Goal: Task Accomplishment & Management: Use online tool/utility

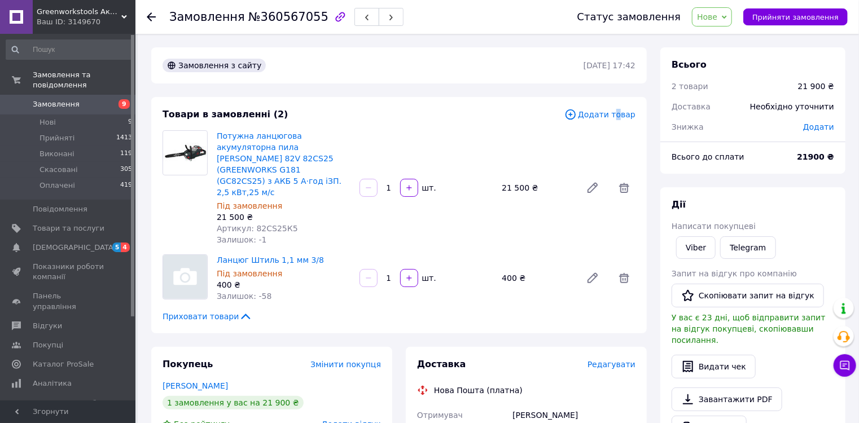
click at [621, 116] on span "Додати товар" at bounding box center [599, 114] width 71 height 12
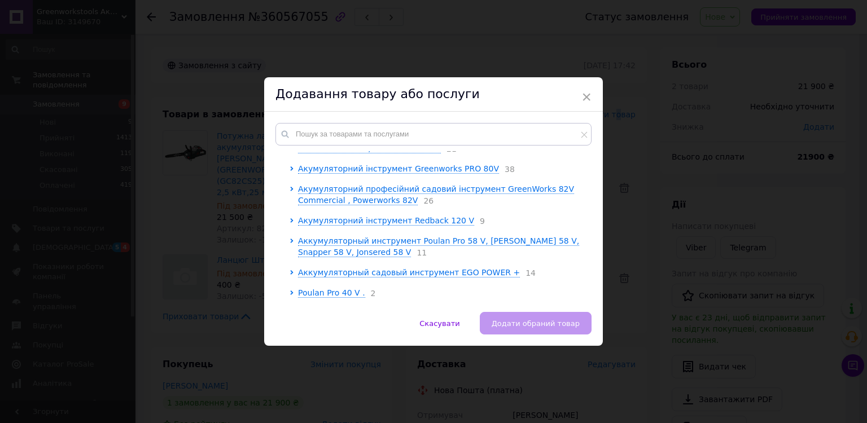
scroll to position [137, 0]
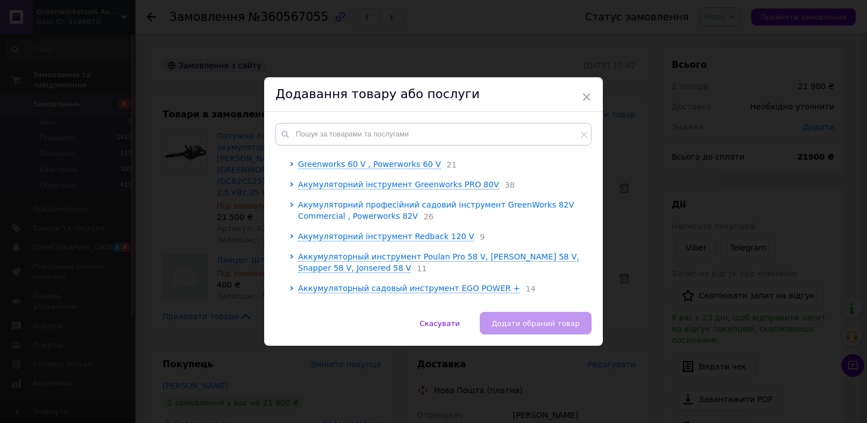
click at [398, 208] on span "Акумуляторний професійний садовий інструмент GreenWorks 82V Commercial , Powerw…" at bounding box center [436, 210] width 276 height 20
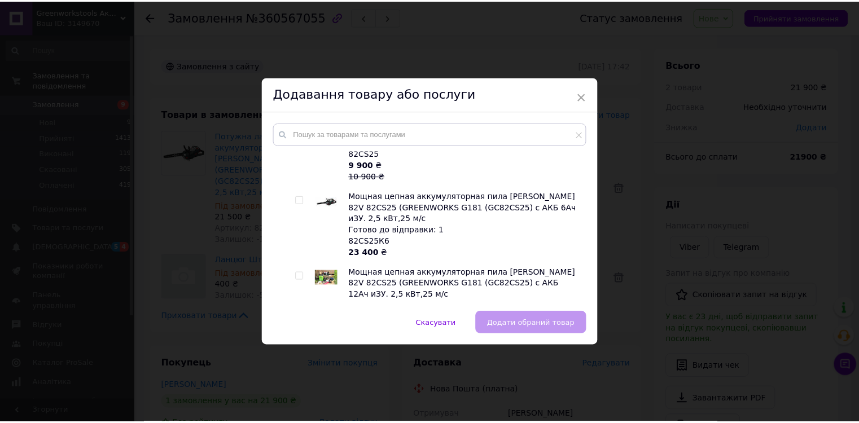
scroll to position [1220, 0]
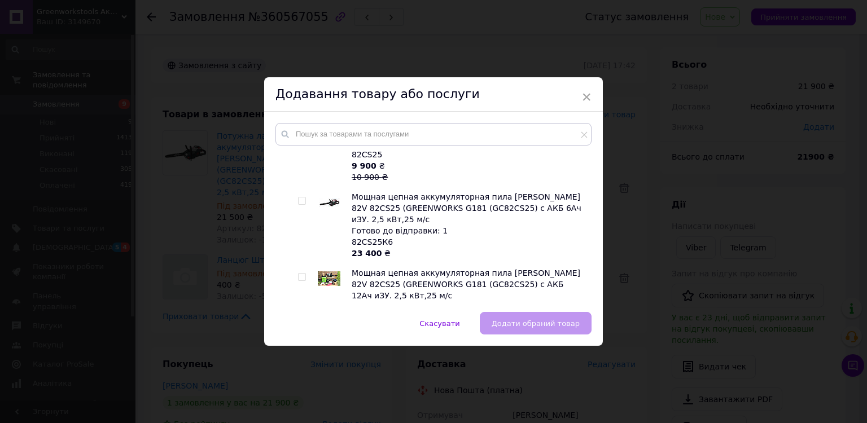
click at [300, 274] on input "checkbox" at bounding box center [301, 277] width 7 height 7
checkbox input "true"
click at [532, 323] on span "Додати обраний товар" at bounding box center [536, 323] width 88 height 8
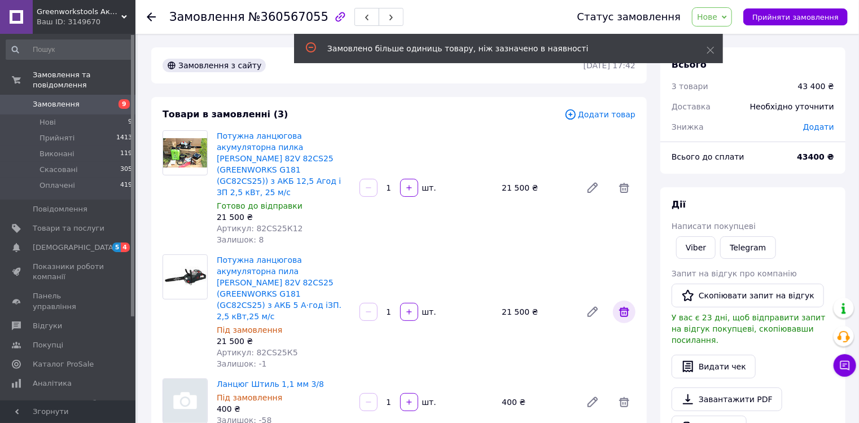
click at [628, 305] on icon at bounding box center [624, 312] width 14 height 14
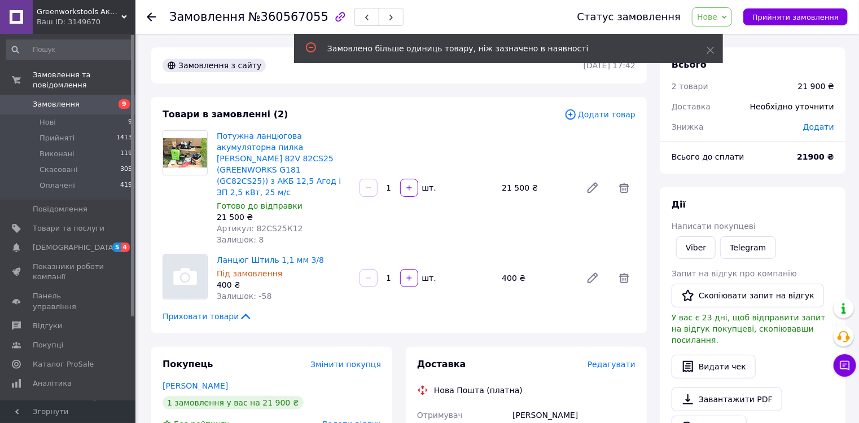
click at [732, 14] on span "Нове" at bounding box center [712, 16] width 40 height 19
click at [736, 38] on li "Прийнято" at bounding box center [718, 39] width 52 height 17
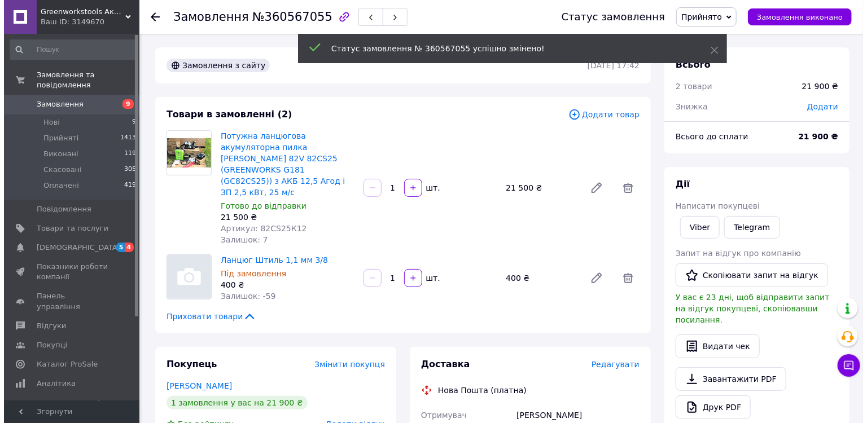
scroll to position [226, 0]
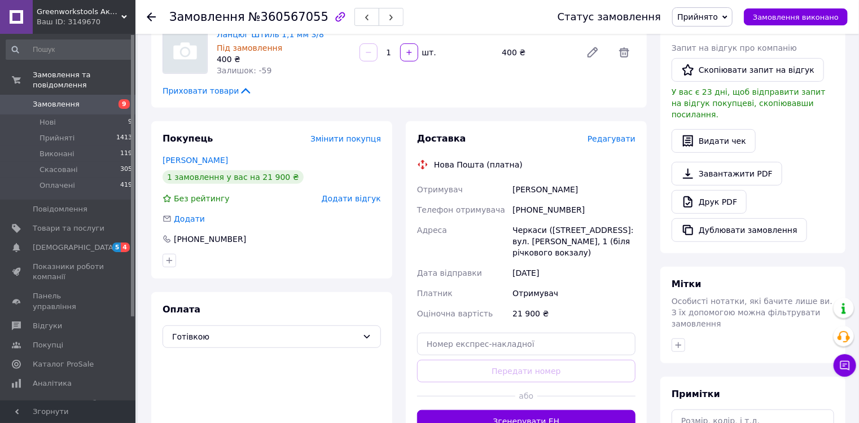
click at [624, 134] on span "Редагувати" at bounding box center [612, 138] width 48 height 9
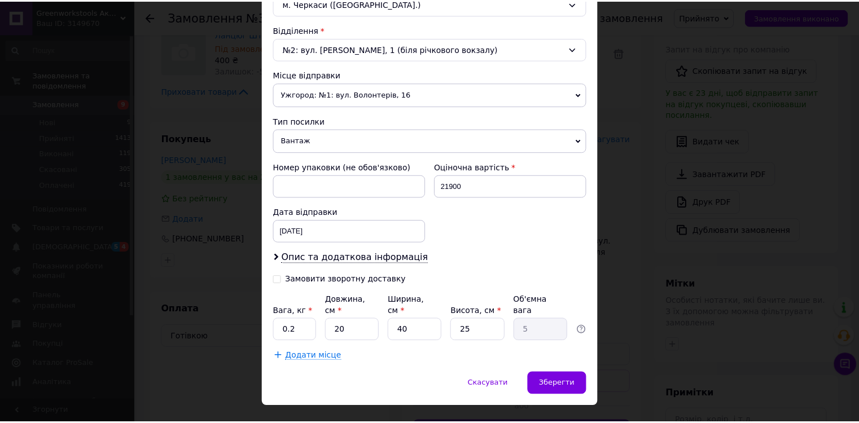
scroll to position [343, 0]
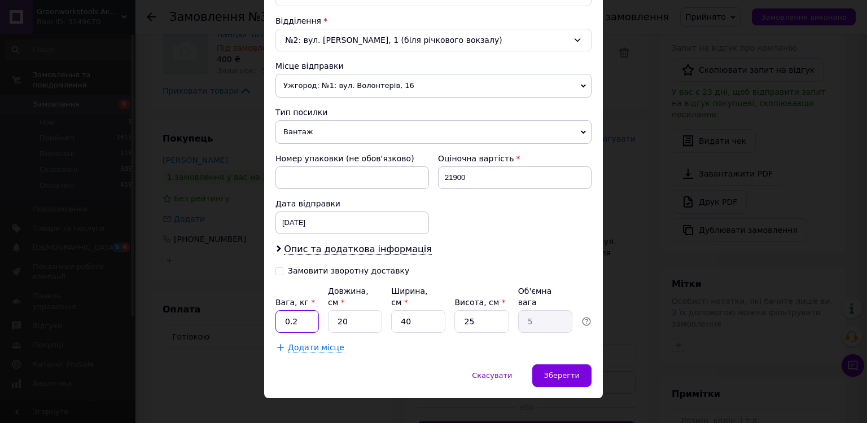
click at [304, 310] on input "0.2" at bounding box center [296, 321] width 43 height 23
type input "0"
type input "6.5"
drag, startPoint x: 360, startPoint y: 310, endPoint x: 354, endPoint y: 308, distance: 5.9
click at [360, 310] on input "20" at bounding box center [355, 321] width 54 height 23
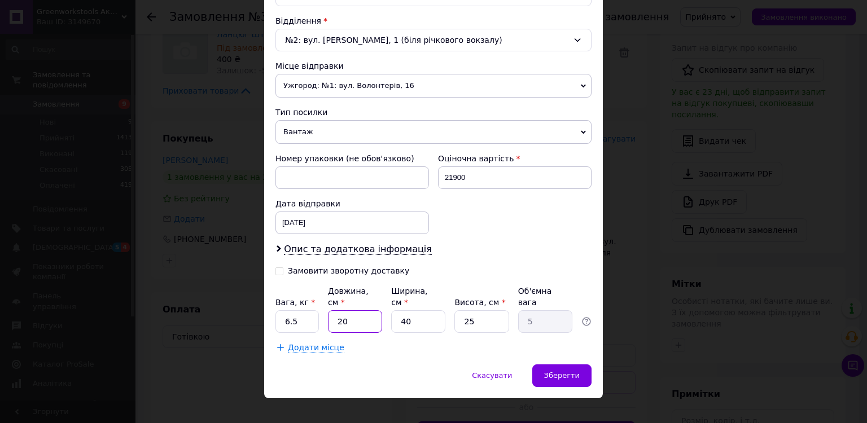
type input "2"
type input "0.5"
type input "5"
type input "1.25"
type input "50"
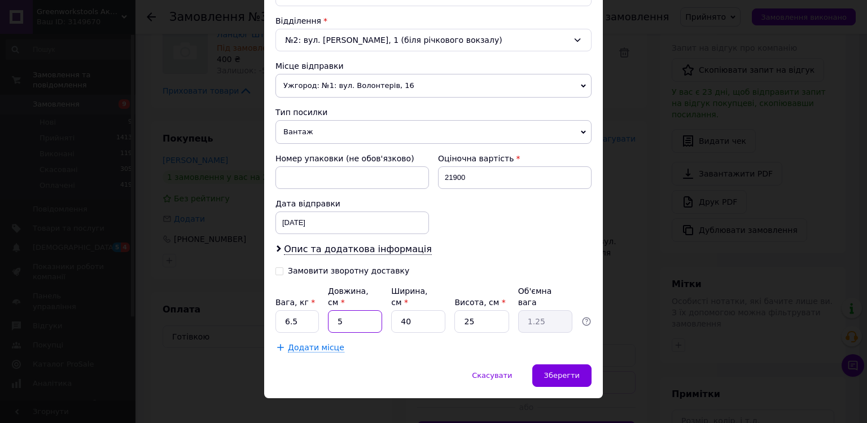
type input "12.5"
type input "50"
click at [422, 312] on input "40" at bounding box center [418, 321] width 54 height 23
type input "4"
type input "1.25"
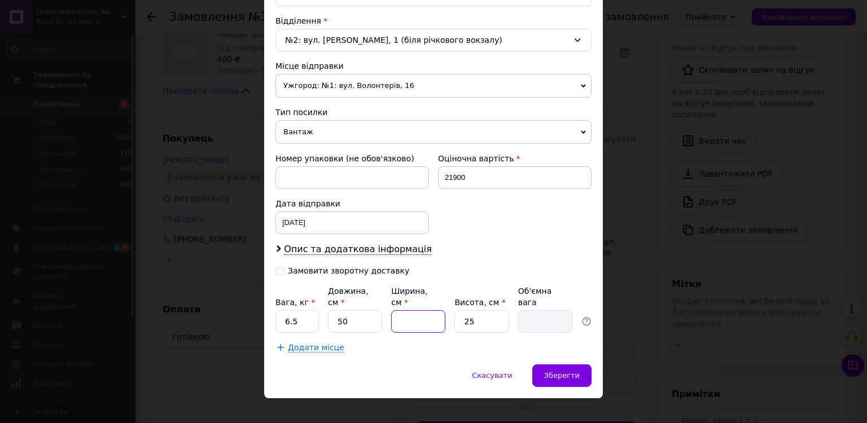
type input "2"
type input "0.63"
type input "26"
type input "8.13"
type input "26"
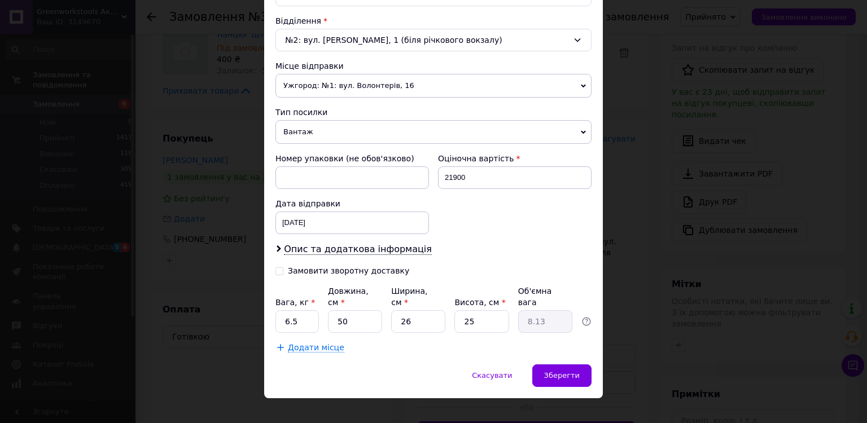
click at [308, 343] on span "Додати місце" at bounding box center [316, 348] width 56 height 10
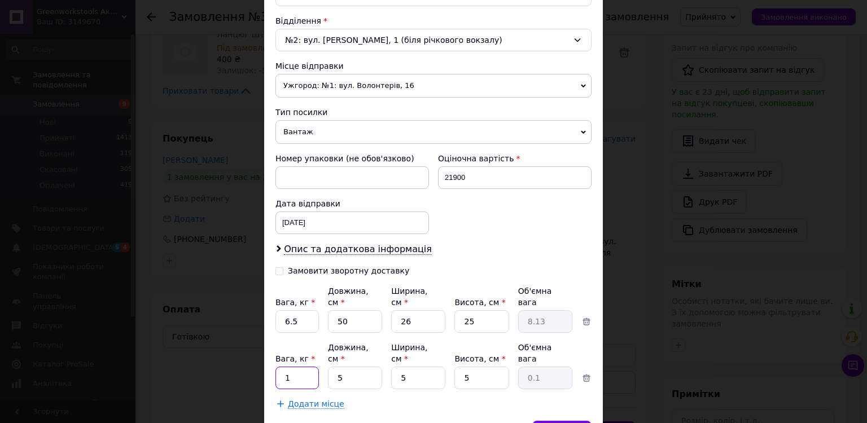
click at [303, 367] on input "1" at bounding box center [296, 378] width 43 height 23
type input "9.5"
click at [355, 367] on input "5" at bounding box center [355, 378] width 54 height 23
type input "3"
type input "0.1"
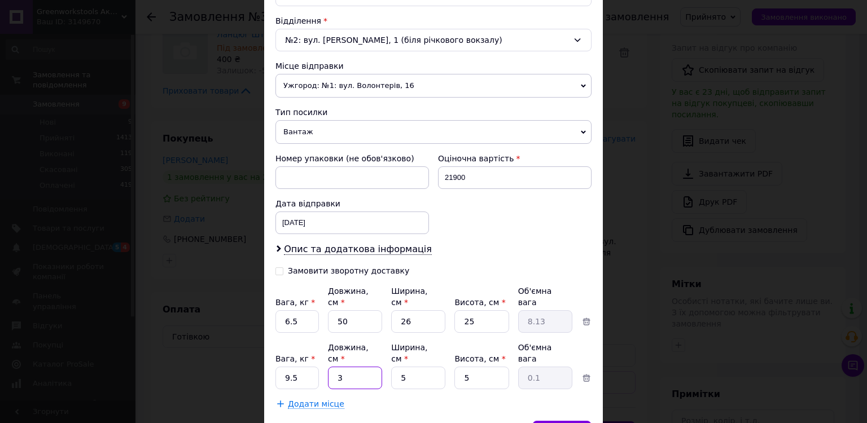
type input "38"
type input "0.24"
type input "38"
click at [415, 367] on input "5" at bounding box center [418, 378] width 54 height 23
type input "3"
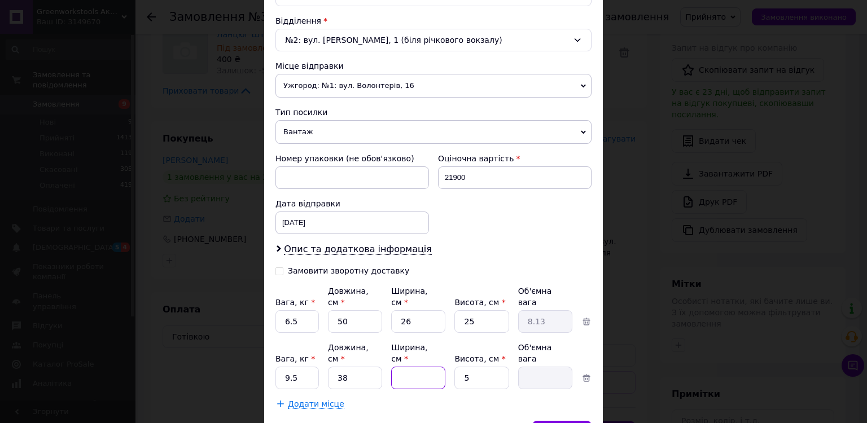
type input "0.14"
type input "32"
type input "1.52"
type input "32"
click at [481, 367] on input "5" at bounding box center [481, 378] width 54 height 23
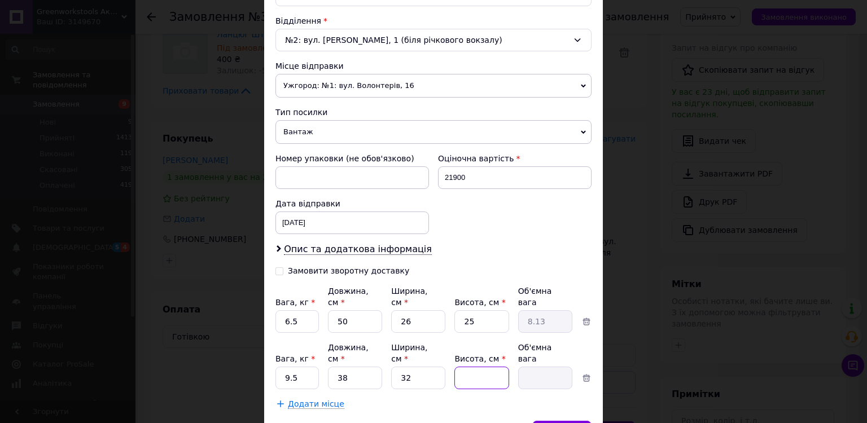
type input "2"
type input "0.61"
type input "28"
type input "8.51"
type input "28"
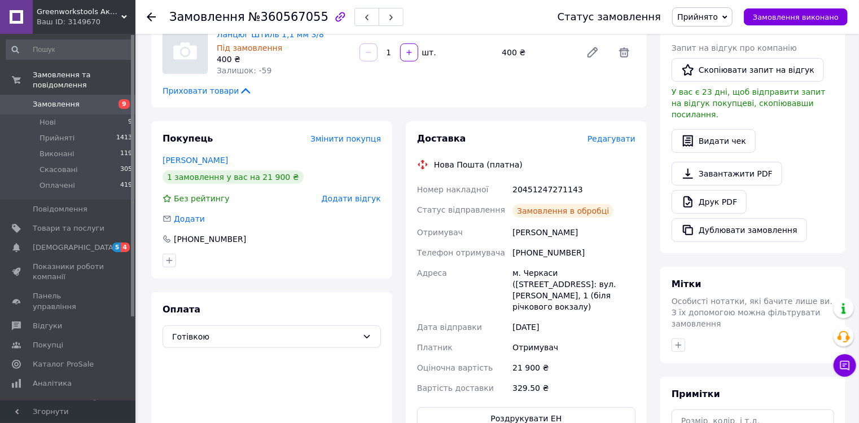
scroll to position [3, 0]
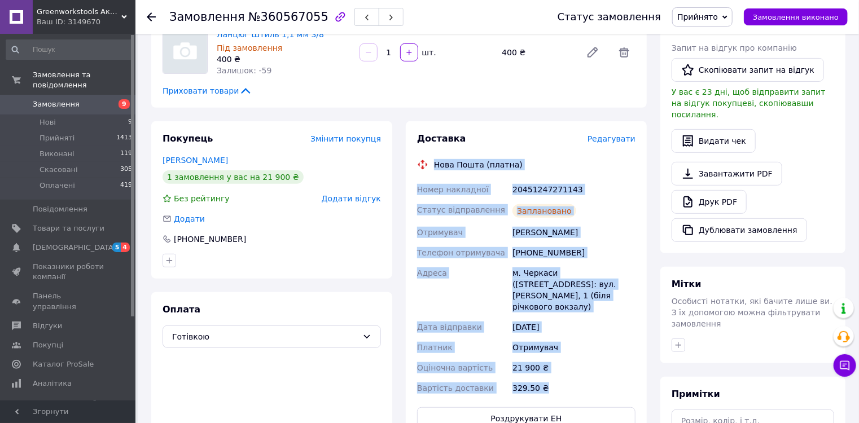
drag, startPoint x: 433, startPoint y: 140, endPoint x: 544, endPoint y: 359, distance: 245.3
click at [544, 359] on div "Доставка Редагувати Нова Пошта (платна) Номер накладної 20451247271143 Статус в…" at bounding box center [526, 281] width 218 height 297
copy div "Нова Пошта (платна) Номер накладної 20451247271143 Статус відправлення Запланов…"
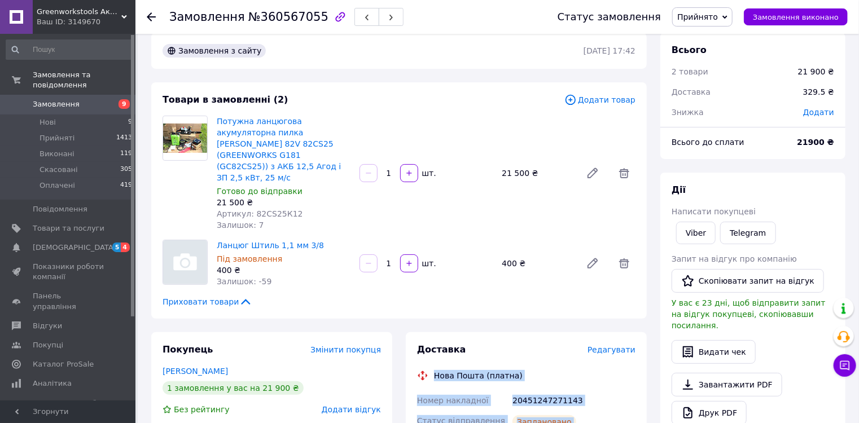
scroll to position [0, 0]
